Goal: Download file/media

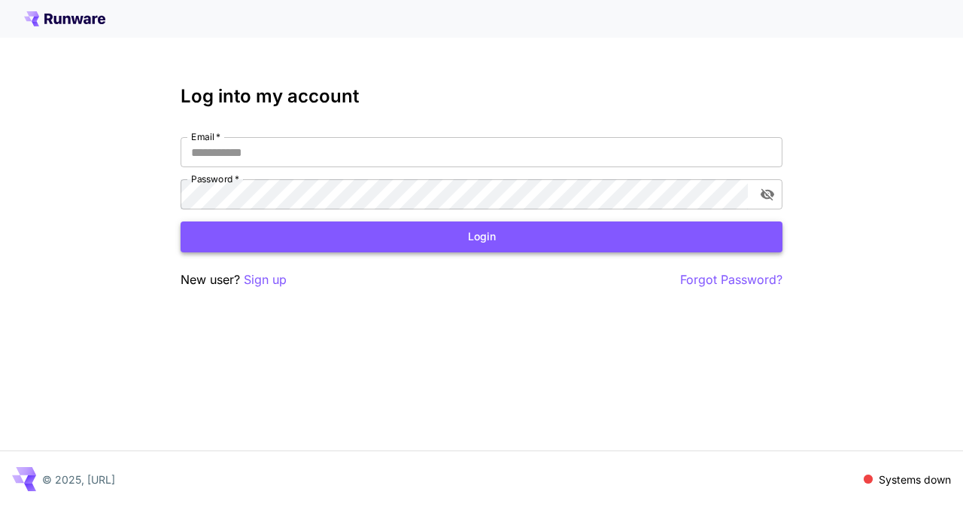
type input "**********"
click at [507, 241] on button "Login" at bounding box center [482, 236] width 602 height 31
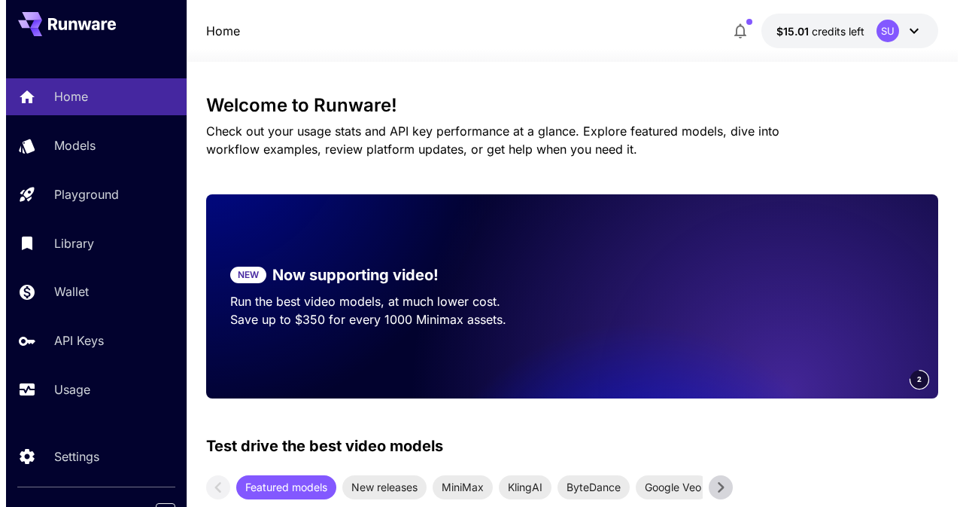
scroll to position [68, 0]
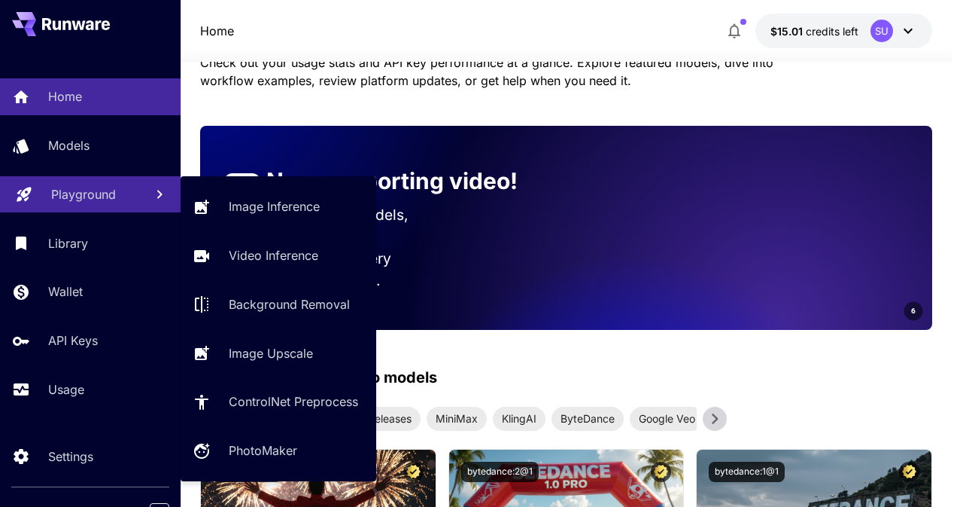
click at [87, 202] on p "Playground" at bounding box center [83, 194] width 65 height 18
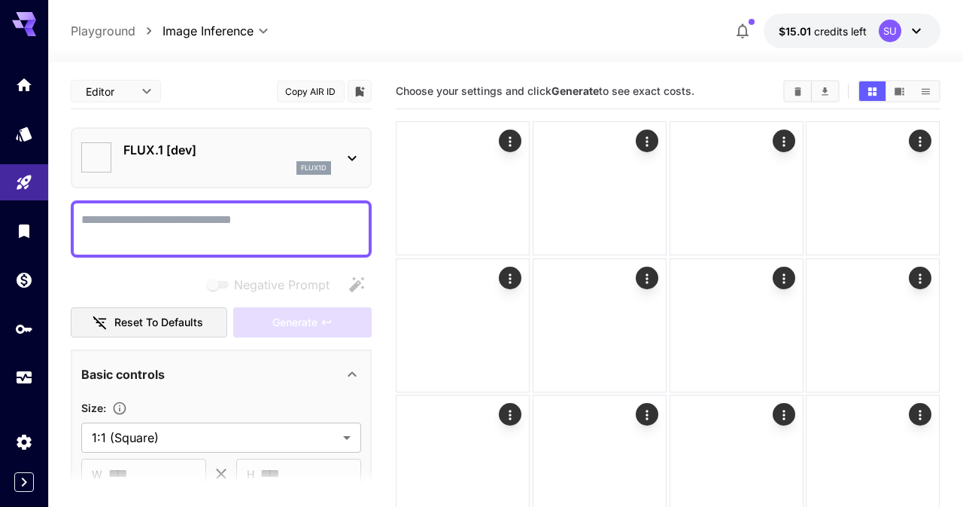
type input "**********"
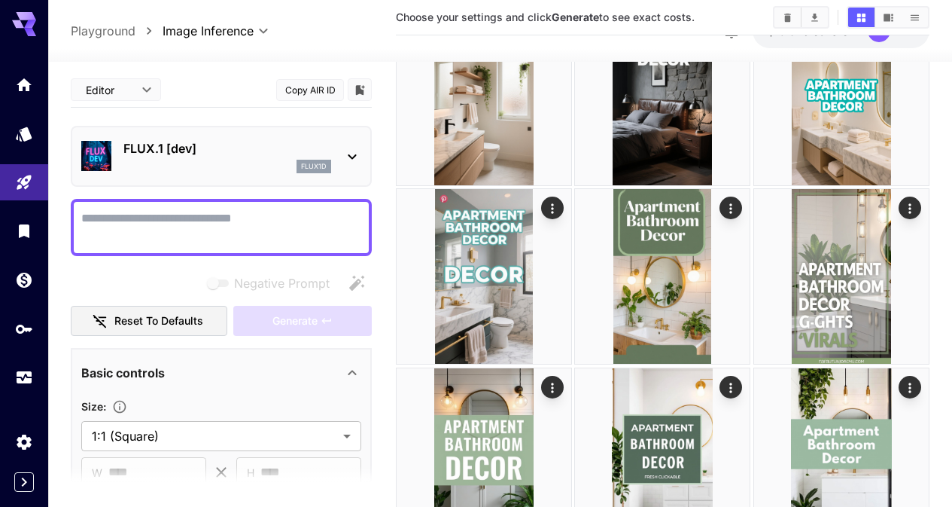
scroll to position [327, 0]
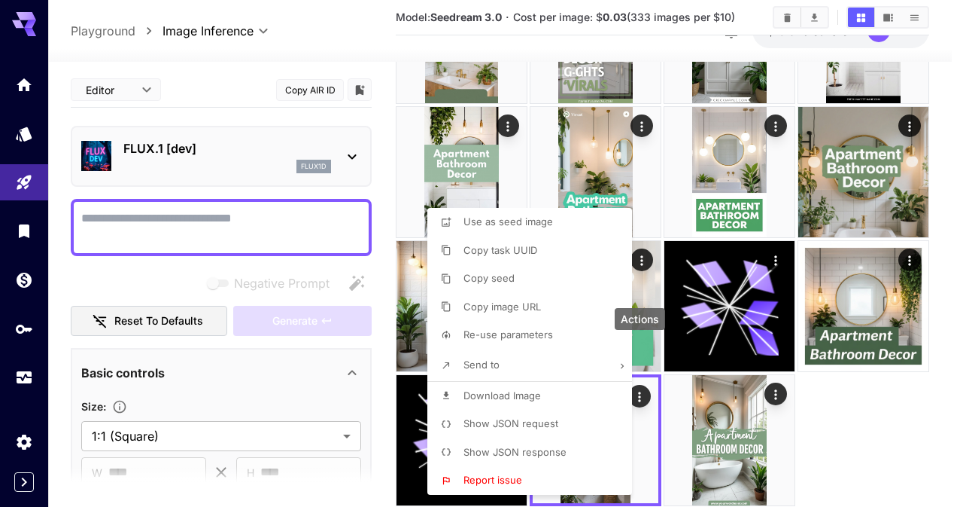
click at [513, 396] on span "Download Image" at bounding box center [503, 395] width 78 height 12
click at [367, 43] on div at bounding box center [481, 253] width 963 height 507
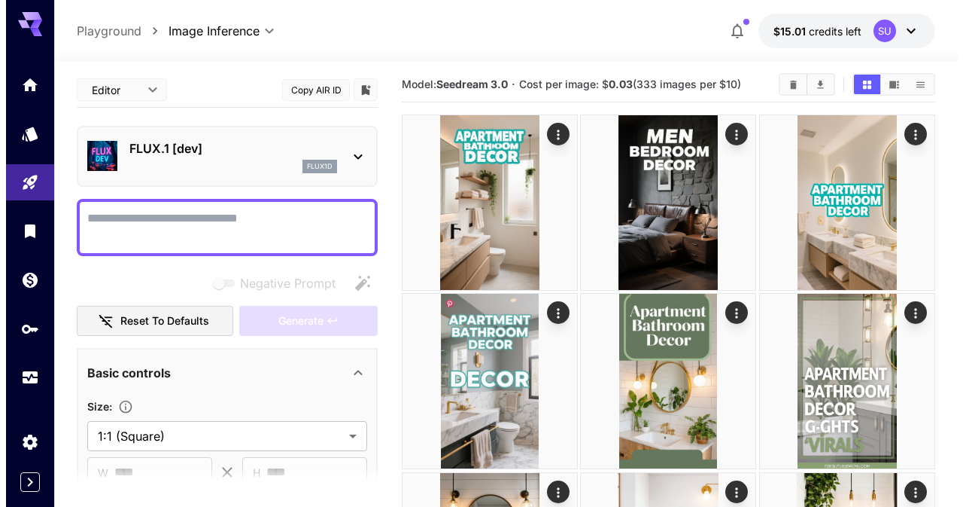
scroll to position [0, 0]
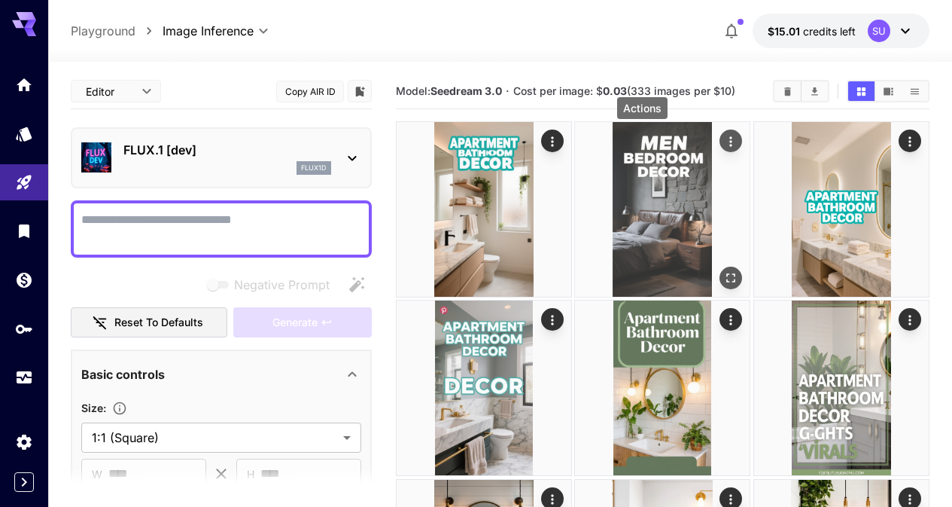
click at [724, 139] on icon "Actions" at bounding box center [731, 141] width 15 height 15
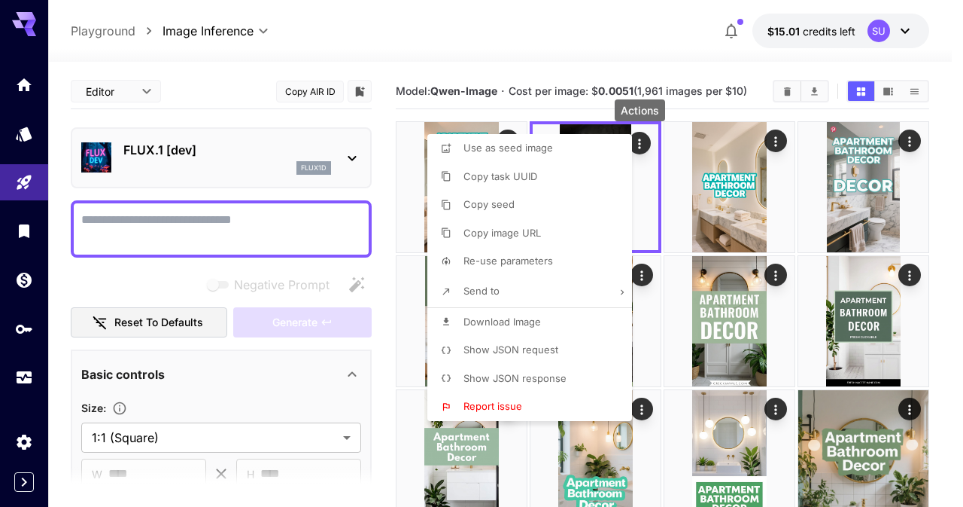
click at [507, 313] on li "Download Image" at bounding box center [534, 322] width 214 height 29
